Goal: Information Seeking & Learning: Learn about a topic

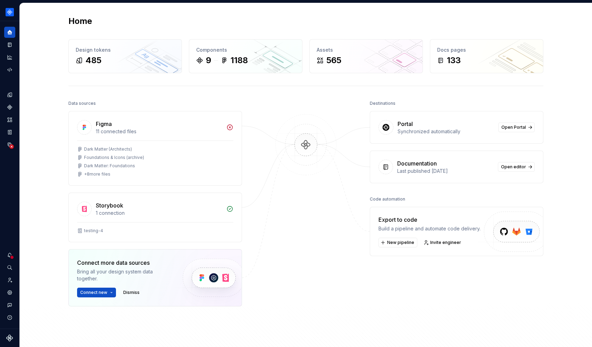
click at [320, 132] on img at bounding box center [305, 151] width 67 height 75
click at [305, 143] on img at bounding box center [305, 151] width 67 height 75
click at [312, 144] on img at bounding box center [305, 151] width 67 height 75
click at [315, 129] on img at bounding box center [305, 151] width 67 height 75
click at [15, 20] on button "Expand sidebar" at bounding box center [15, 21] width 10 height 10
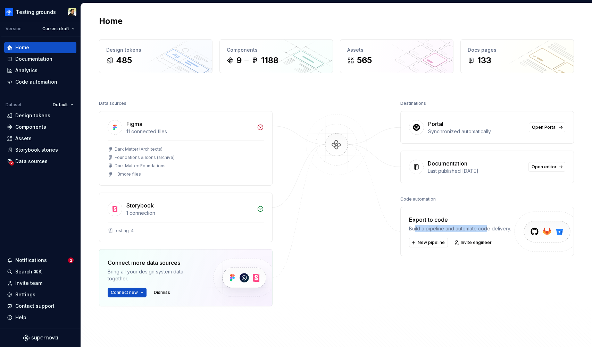
drag, startPoint x: 413, startPoint y: 226, endPoint x: 485, endPoint y: 226, distance: 72.6
click at [485, 226] on div "Build a pipeline and automate code delivery." at bounding box center [460, 228] width 102 height 7
click at [507, 129] on div "Synchronized automatically" at bounding box center [476, 131] width 97 height 7
click at [77, 22] on button "Collapse sidebar" at bounding box center [76, 21] width 10 height 10
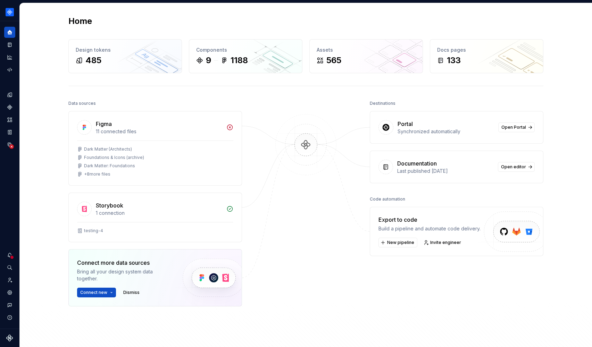
click at [319, 165] on img at bounding box center [305, 151] width 67 height 75
click at [15, 21] on button "Expand sidebar" at bounding box center [15, 21] width 10 height 10
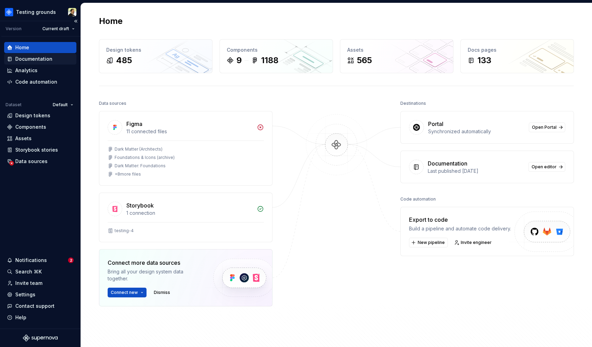
click at [41, 61] on div "Documentation" at bounding box center [33, 59] width 37 height 7
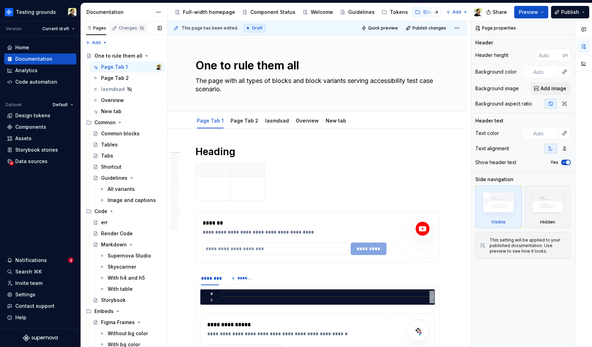
type textarea "*"
click at [27, 48] on div "Home" at bounding box center [22, 47] width 14 height 7
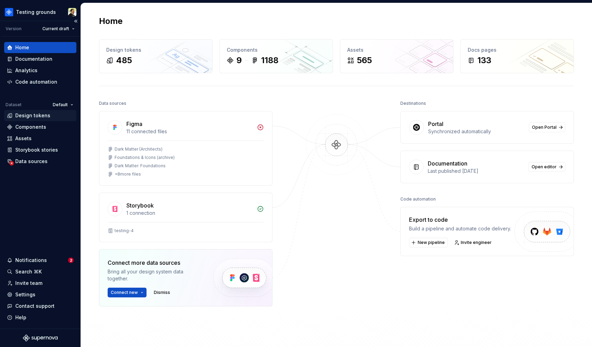
click at [40, 116] on div "Design tokens" at bounding box center [32, 115] width 35 height 7
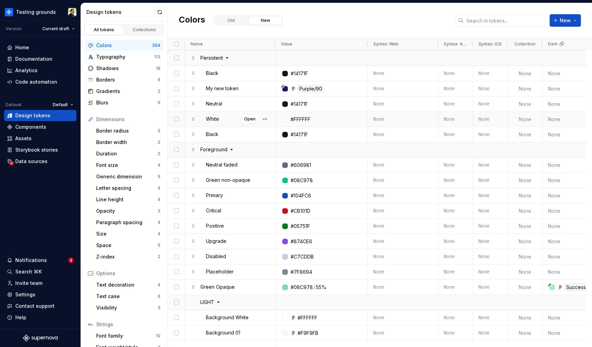
scroll to position [236, 0]
